Goal: Communication & Community: Answer question/provide support

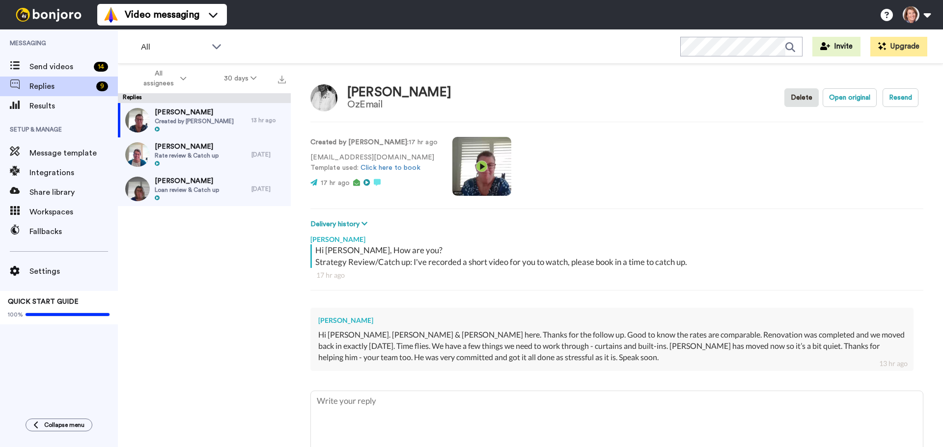
type textarea "H"
type textarea "x"
type textarea "Hi"
type textarea "x"
type textarea "Hi"
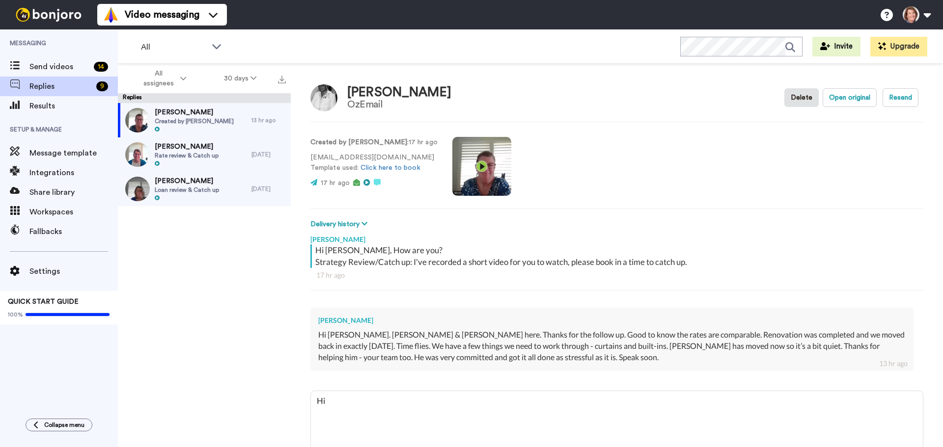
type textarea "x"
type textarea "Hi F"
type textarea "x"
type textarea "Hi Fr"
type textarea "x"
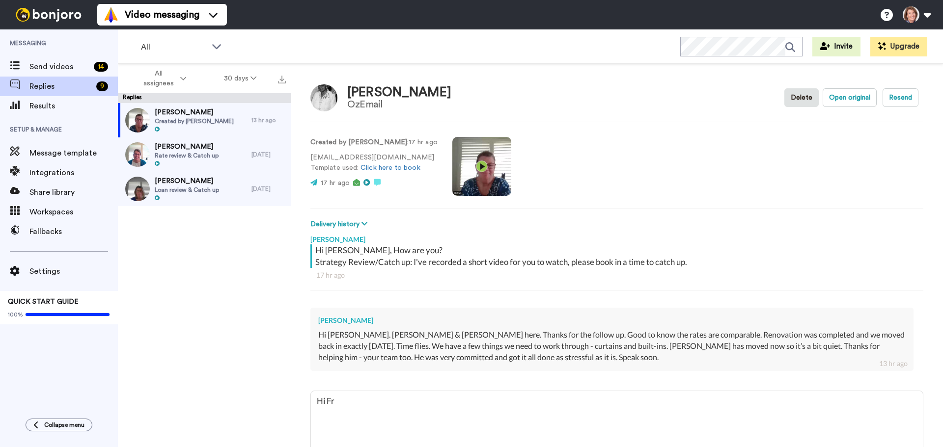
type textarea "Hi Fra"
type textarea "x"
type textarea "Hi [PERSON_NAME]"
type textarea "x"
type textarea "Hi [PERSON_NAME],"
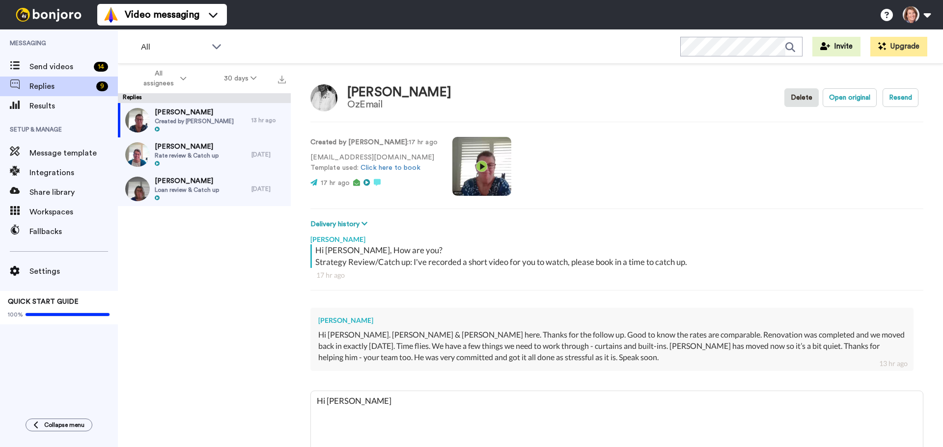
type textarea "x"
type textarea "Hi [PERSON_NAME],"
type textarea "x"
type textarea "Hi [PERSON_NAME]"
type textarea "x"
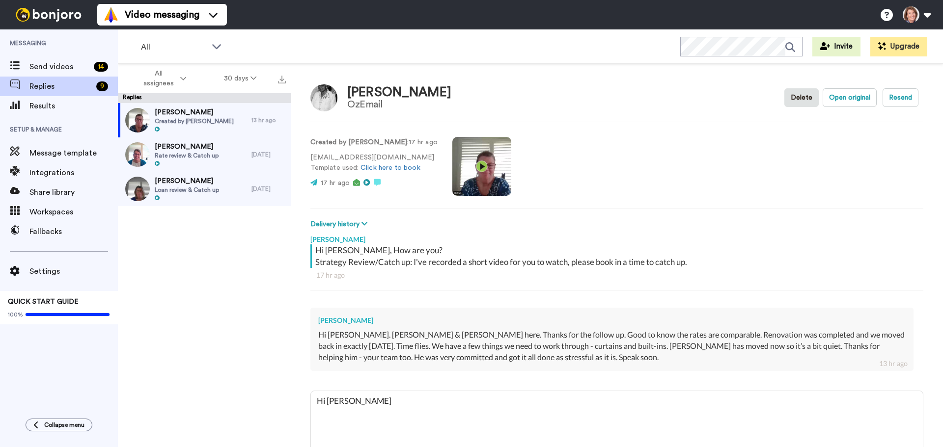
type textarea "Hi [PERSON_NAME], Th"
type textarea "x"
type textarea "Hi [PERSON_NAME], Tha"
type textarea "x"
type textarea "Hi [PERSON_NAME], That"
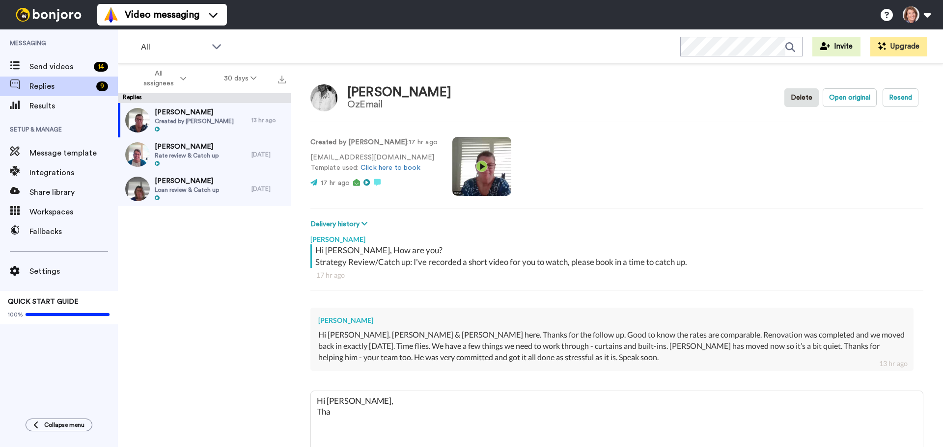
type textarea "x"
type textarea "Hi [PERSON_NAME], Thats"
type textarea "x"
type textarea "Hi [PERSON_NAME], Thats"
type textarea "x"
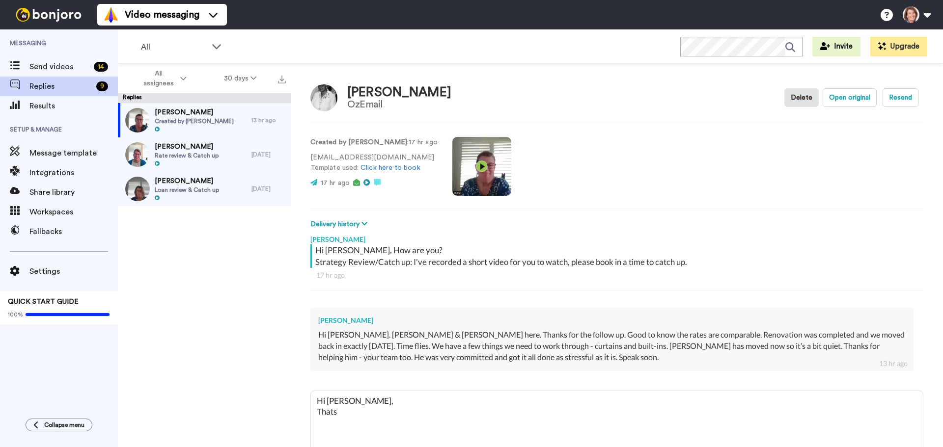
type textarea "Hi [PERSON_NAME], Thats g"
type textarea "x"
type textarea "Hi [PERSON_NAME], Thats gr"
type textarea "x"
type textarea "Hi [PERSON_NAME], Thats gre"
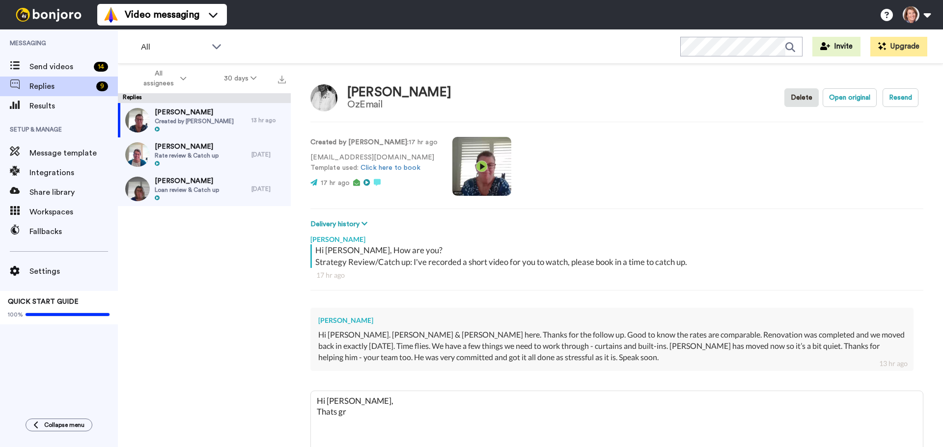
type textarea "x"
type textarea "Hi [PERSON_NAME], Thats grea"
type textarea "x"
type textarea "Hi [PERSON_NAME], Thats great"
type textarea "x"
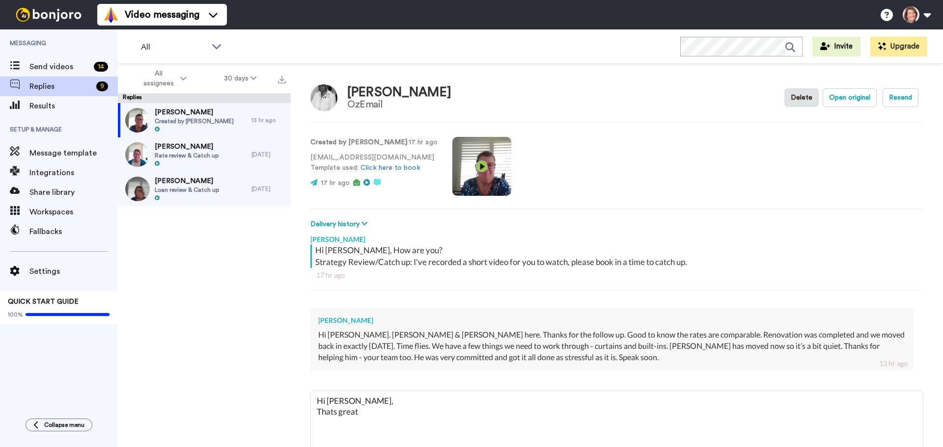
type textarea "Hi [PERSON_NAME], Thats great"
type textarea "x"
type textarea "Hi [PERSON_NAME], Thats great t"
type textarea "x"
type textarea "Hi [PERSON_NAME], Thats great to"
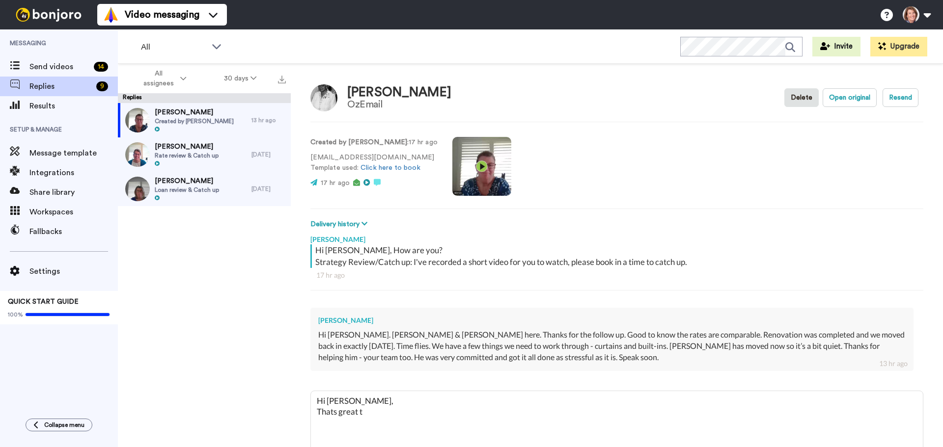
type textarea "x"
type textarea "Hi [PERSON_NAME], Thats great to"
type textarea "x"
type textarea "Hi [PERSON_NAME], Thats great to h"
type textarea "x"
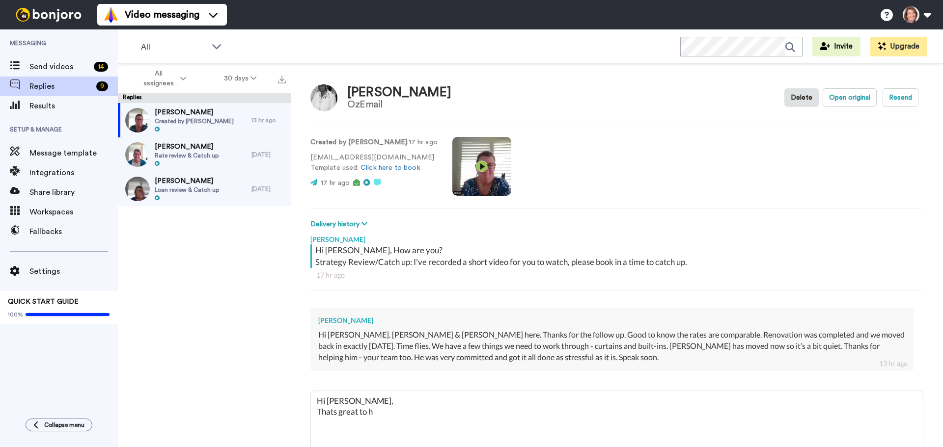
type textarea "Hi [PERSON_NAME], Thats great to he"
type textarea "x"
type textarea "Hi [PERSON_NAME], Thats great to hea"
type textarea "x"
type textarea "Hi [PERSON_NAME], Thats great to hear"
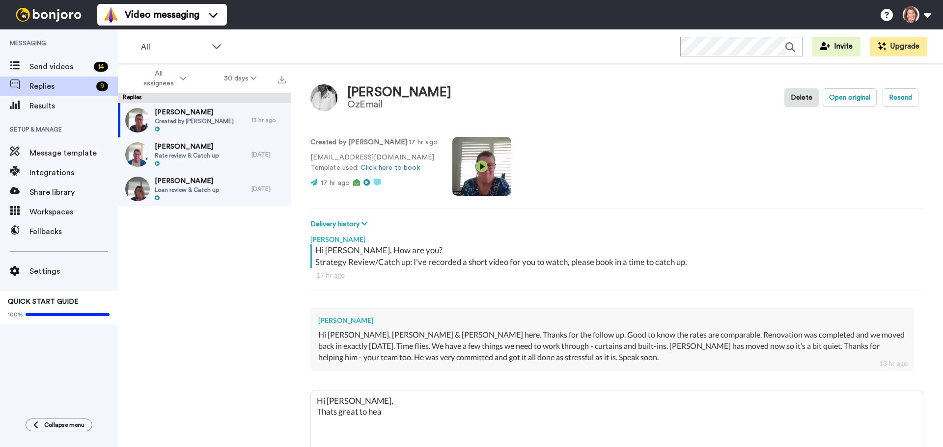
type textarea "x"
click at [333, 413] on textarea "Hi [PERSON_NAME], Thats great to hear" at bounding box center [617, 422] width 612 height 63
type textarea "Hi [PERSON_NAME], That's great to hear"
type textarea "x"
click at [392, 411] on textarea "Hi [PERSON_NAME], That's great to hear" at bounding box center [617, 422] width 612 height 63
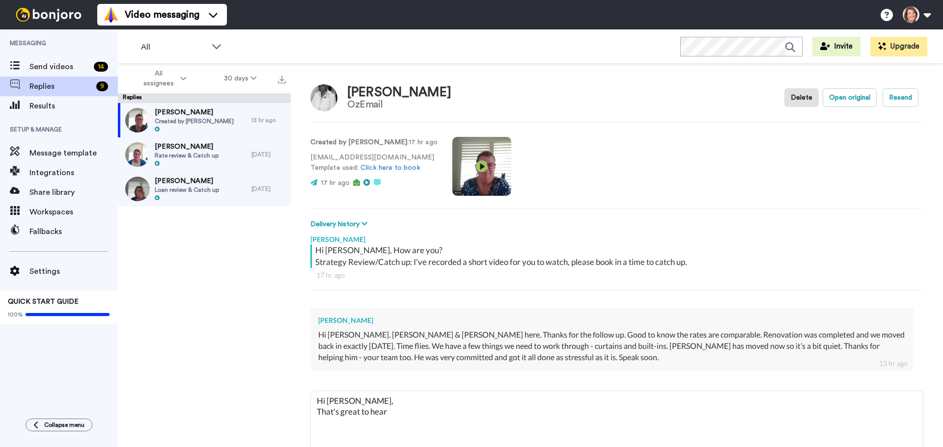
type textarea "Hi [PERSON_NAME], That's great to hear,"
type textarea "x"
type textarea "Hi [PERSON_NAME], That's great to hear,"
type textarea "x"
type textarea "Hi [PERSON_NAME], That's great to hear, s"
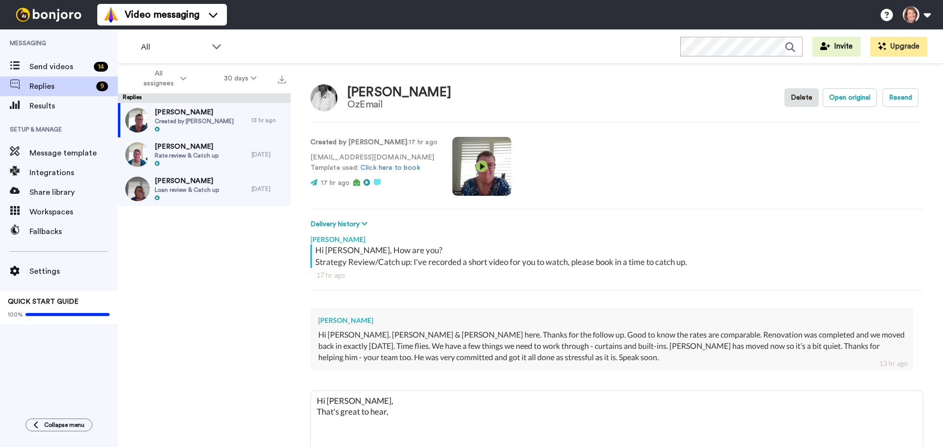
type textarea "x"
type textarea "Hi [PERSON_NAME], That's great to hear, sp"
type textarea "x"
type textarea "Hi [PERSON_NAME], That's great to hear, spe"
type textarea "x"
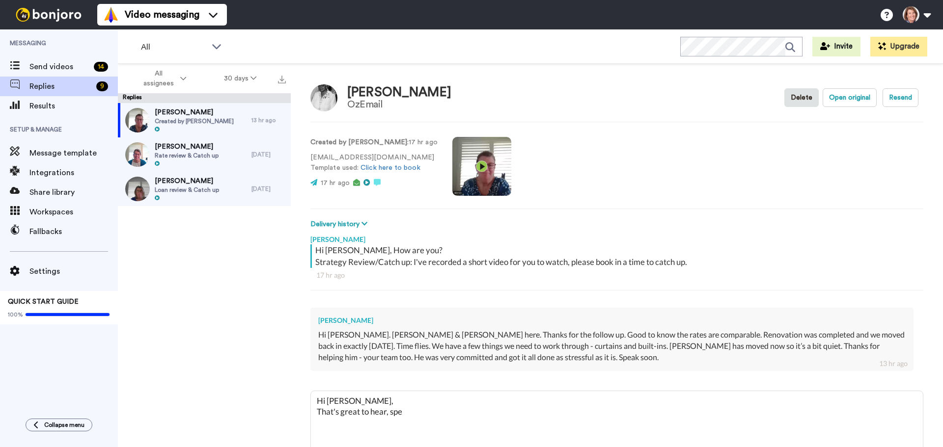
type textarea "Hi [PERSON_NAME], That's great to hear, spea"
type textarea "x"
type textarea "Hi [PERSON_NAME], That's great to hear, speak"
type textarea "x"
type textarea "Hi [PERSON_NAME], That's great to hear, speak"
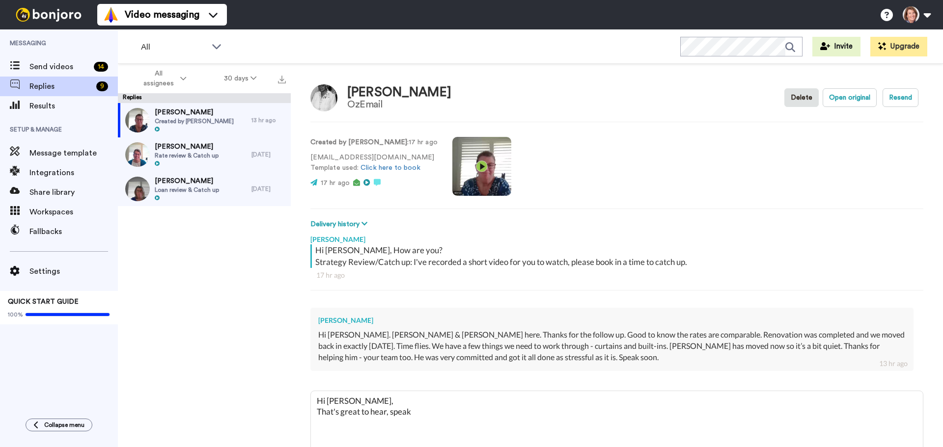
type textarea "x"
type textarea "Hi [PERSON_NAME], That's great to hear, speak s"
type textarea "x"
type textarea "Hi [PERSON_NAME], That's great to hear, speak so"
type textarea "x"
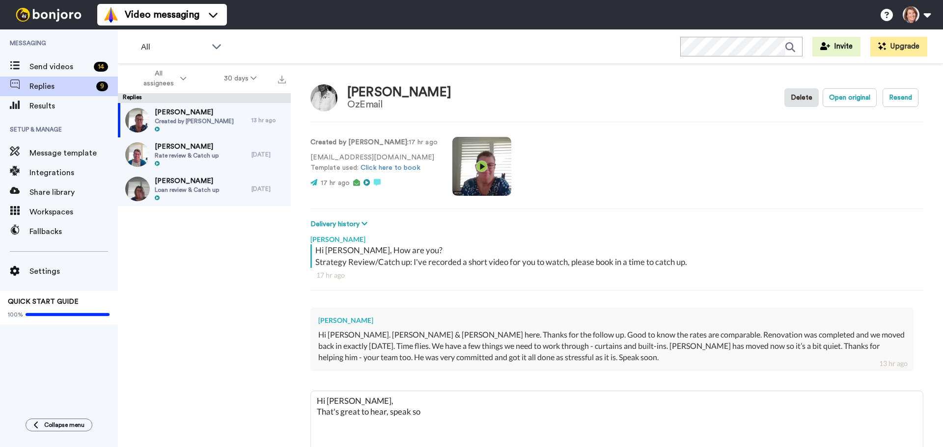
type textarea "Hi [PERSON_NAME], That's great to hear, speak soo"
type textarea "x"
type textarea "Hi [PERSON_NAME], That's great to hear, speak soon"
type textarea "x"
type textarea "Hi [PERSON_NAME], That's great to hear, speak soon"
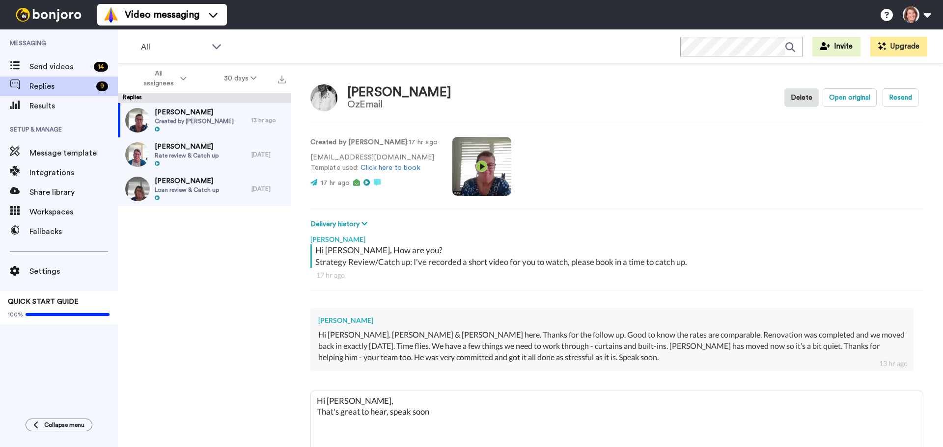
type textarea "x"
type textarea "Hi [PERSON_NAME], That's great to hear, speak soon L"
type textarea "x"
type textarea "Hi [PERSON_NAME], That's great to hear, speak soon La"
type textarea "x"
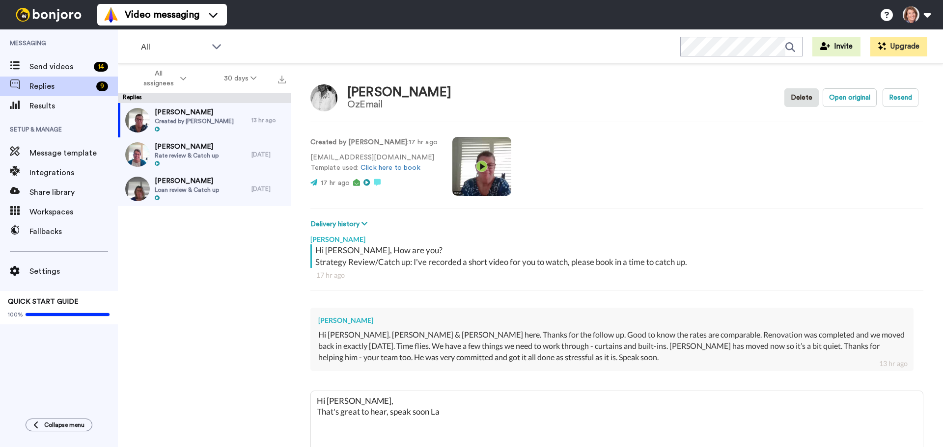
type textarea "Hi [PERSON_NAME], That's great to hear, speak soon Lar"
type textarea "x"
type textarea "Hi [PERSON_NAME], That's great to hear, speak soon [PERSON_NAME]"
type textarea "x"
type textarea "Hi [PERSON_NAME], That's great to hear, speak soon [PERSON_NAME]"
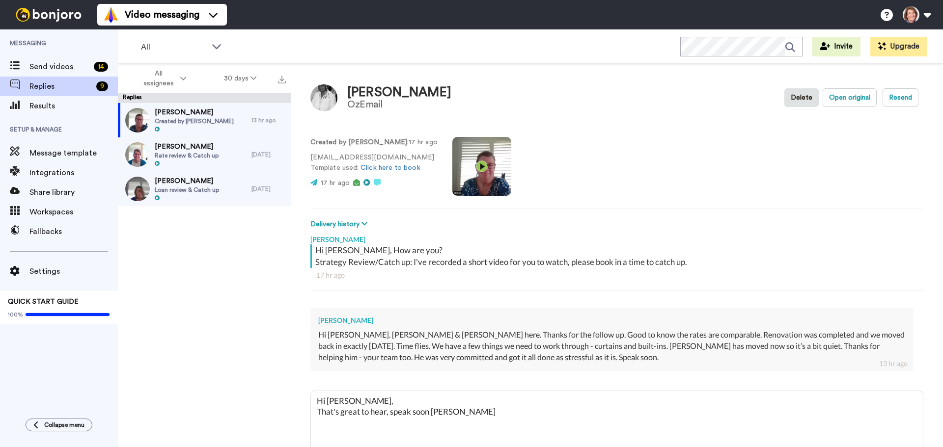
type textarea "x"
type textarea "Hi [PERSON_NAME], That's great to hear, speak soon [PERSON_NAME]"
type textarea "x"
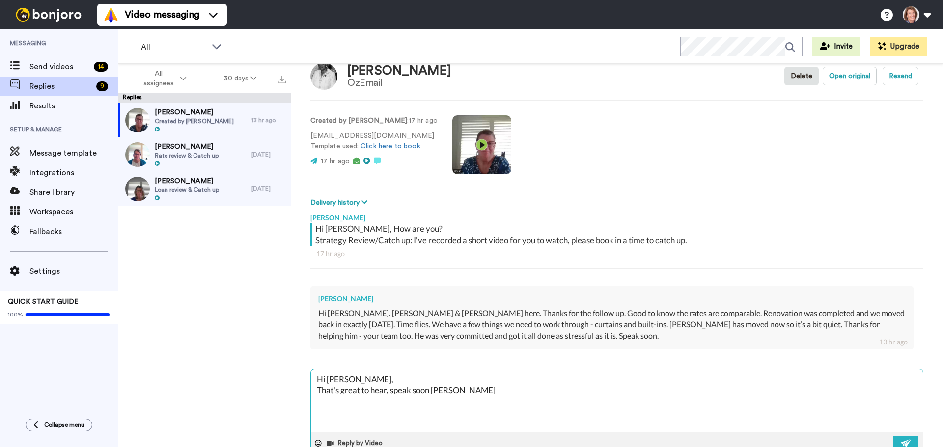
scroll to position [48, 0]
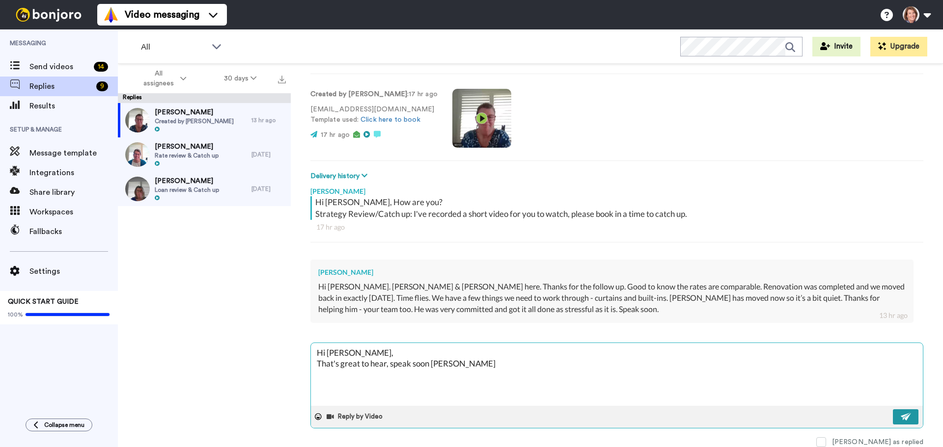
type textarea "Hi [PERSON_NAME], That's great to hear, speak soon [PERSON_NAME]"
click at [901, 413] on img at bounding box center [906, 417] width 11 height 8
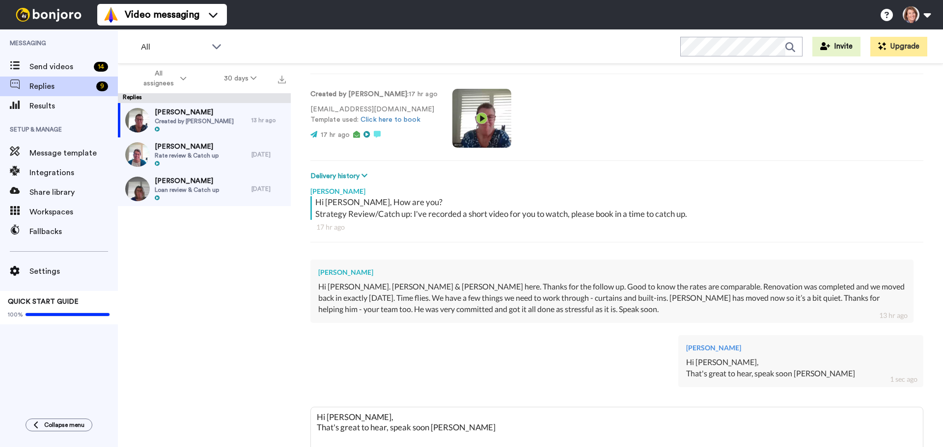
type textarea "x"
